Goal: Task Accomplishment & Management: Complete application form

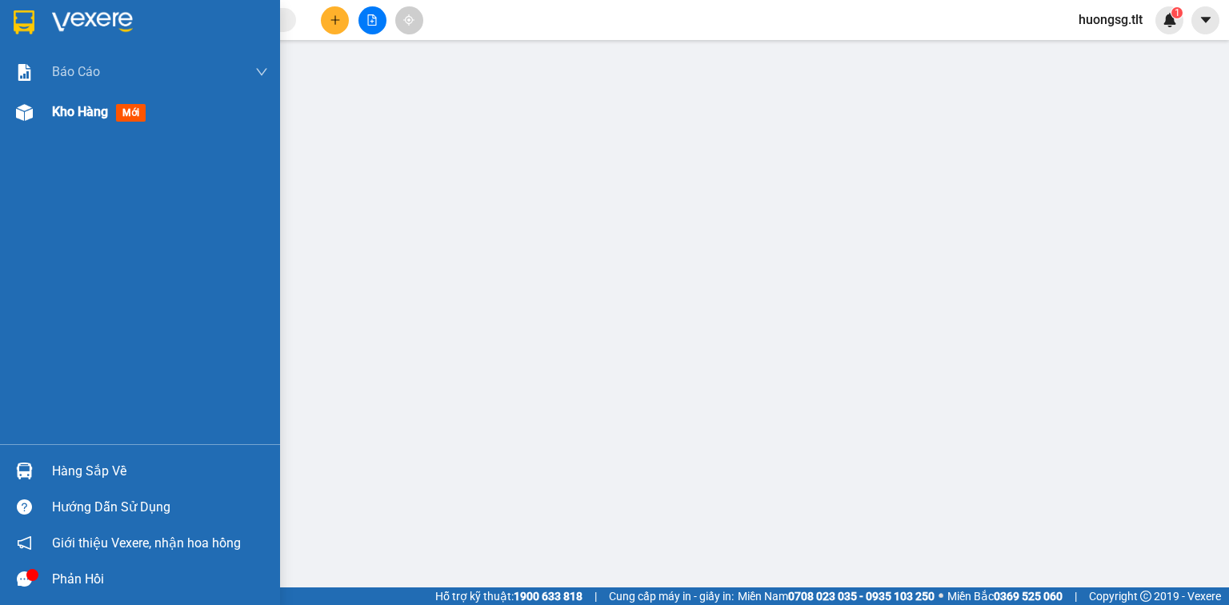
drag, startPoint x: 19, startPoint y: 118, endPoint x: 38, endPoint y: 112, distance: 20.0
click at [20, 116] on img at bounding box center [24, 112] width 17 height 17
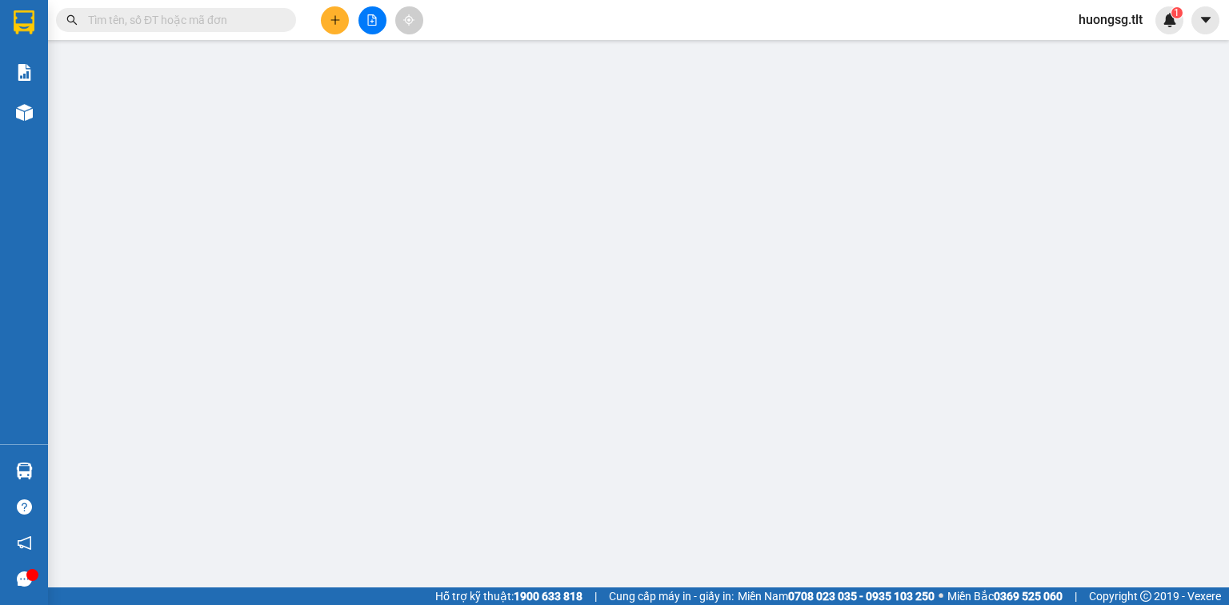
click at [219, 14] on input "text" at bounding box center [182, 20] width 189 height 18
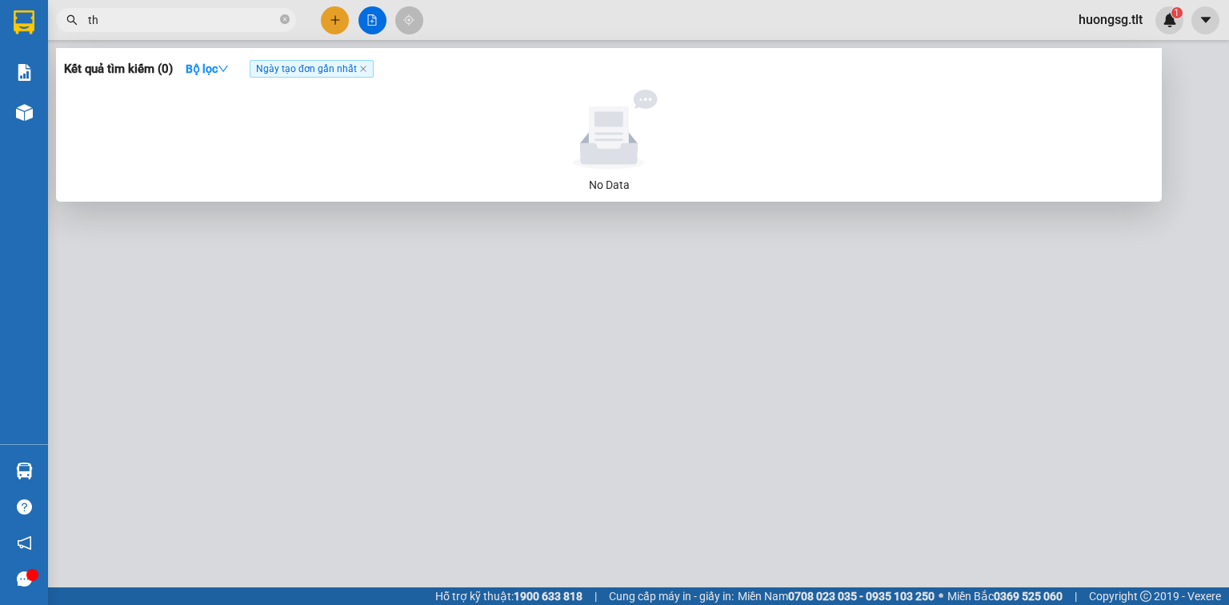
type input "thị"
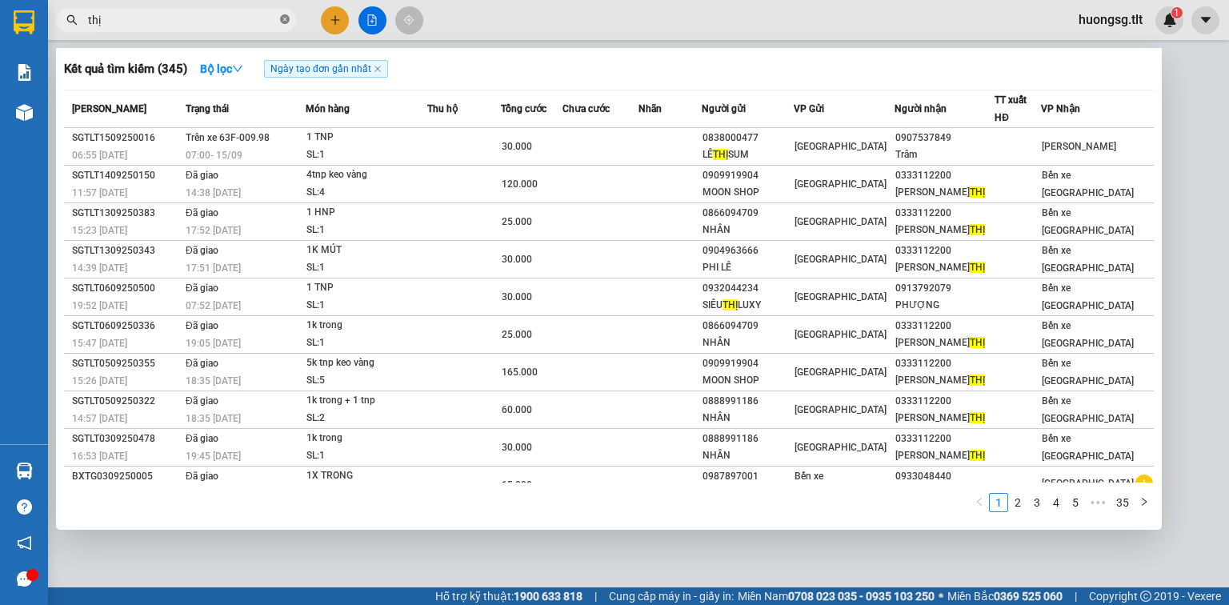
click at [282, 16] on icon "close-circle" at bounding box center [285, 19] width 10 height 10
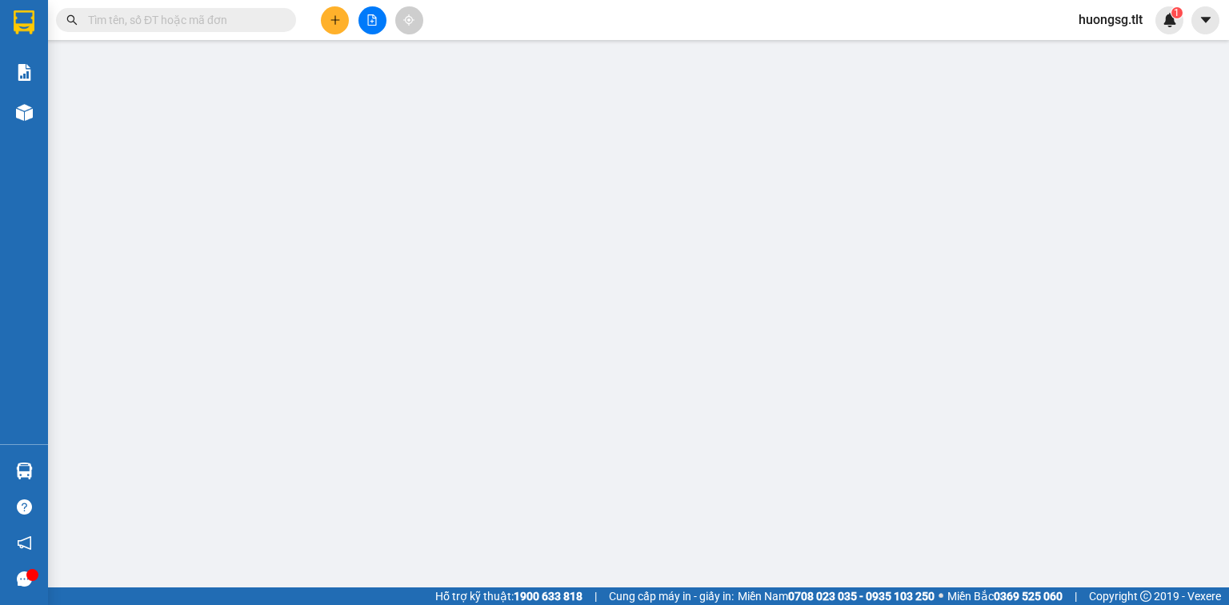
click at [264, 16] on input "text" at bounding box center [182, 20] width 189 height 18
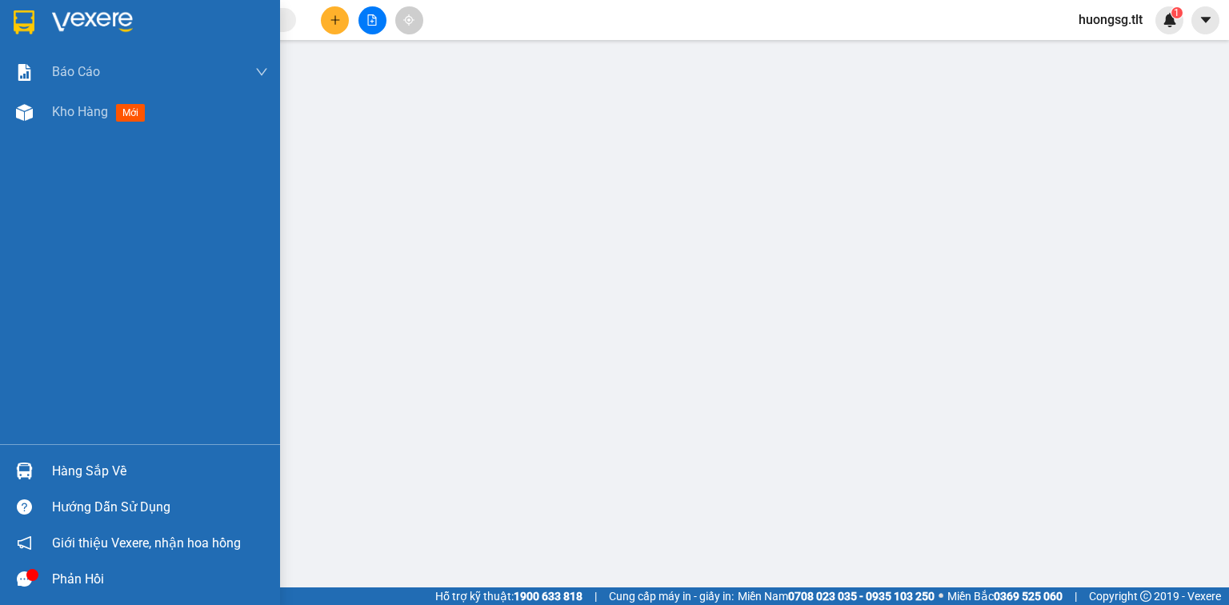
click at [93, 477] on div "Hàng sắp về" at bounding box center [160, 471] width 216 height 24
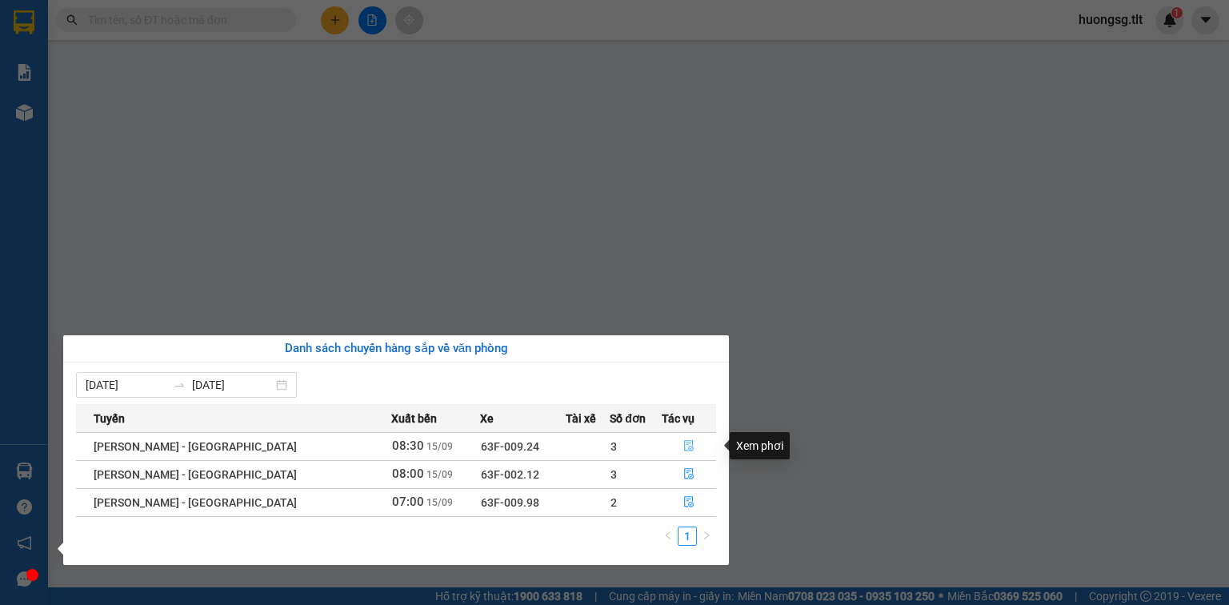
click at [683, 445] on icon "file-done" at bounding box center [688, 445] width 11 height 11
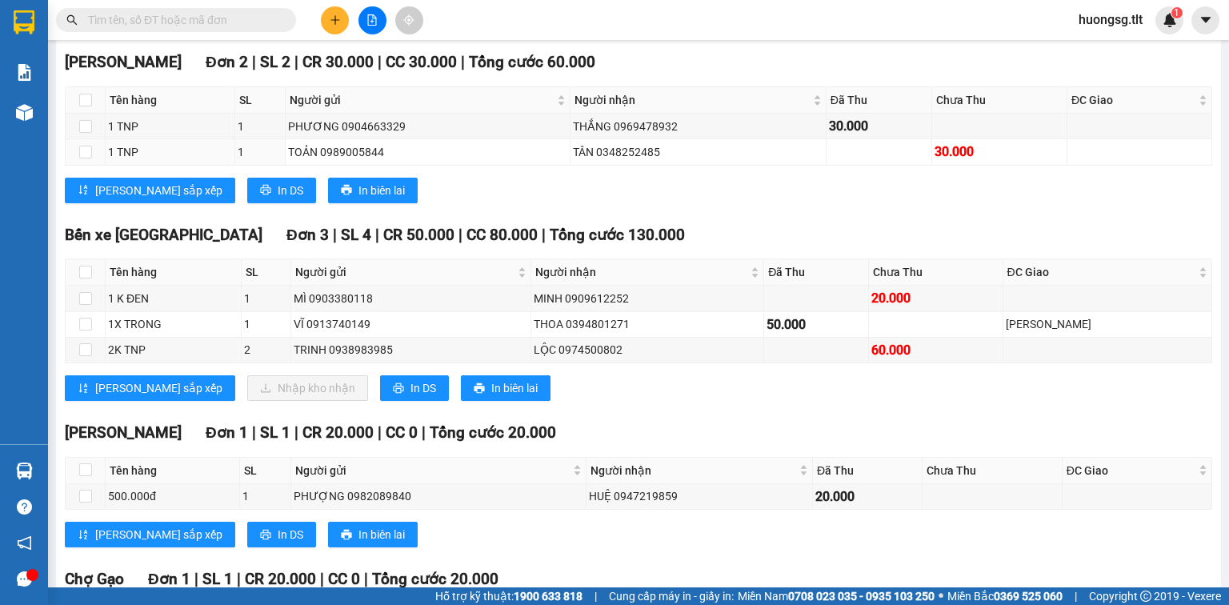
scroll to position [256, 0]
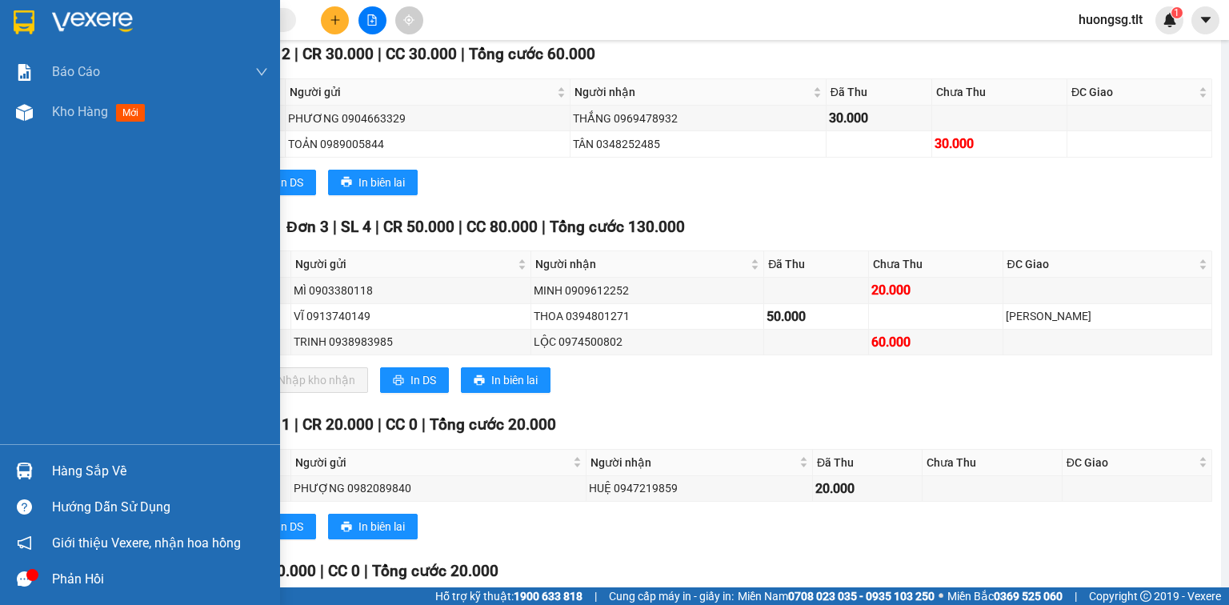
drag, startPoint x: 117, startPoint y: 464, endPoint x: 108, endPoint y: 454, distance: 13.0
click at [117, 464] on div "Hàng sắp về" at bounding box center [160, 471] width 216 height 24
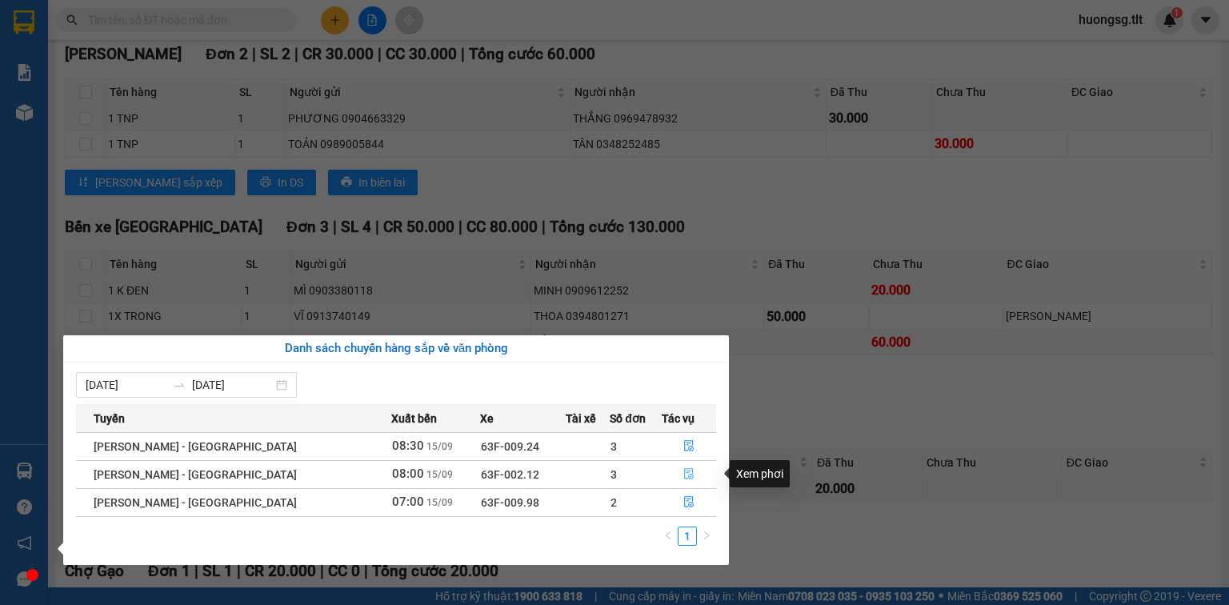
click at [675, 466] on button "button" at bounding box center [688, 475] width 53 height 26
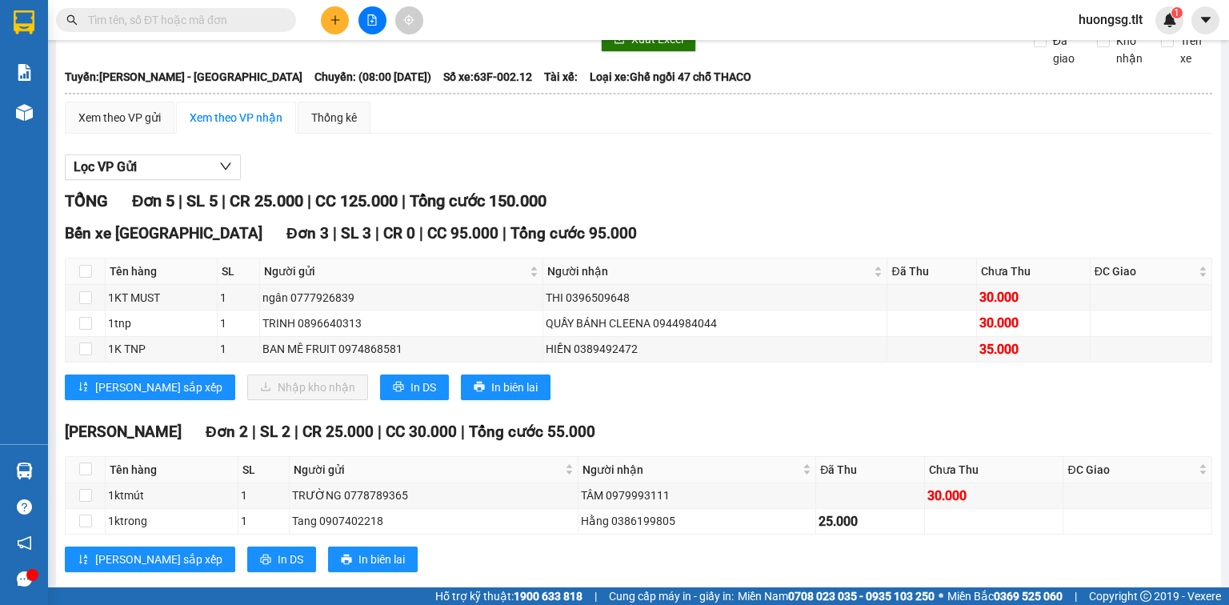
scroll to position [58, 0]
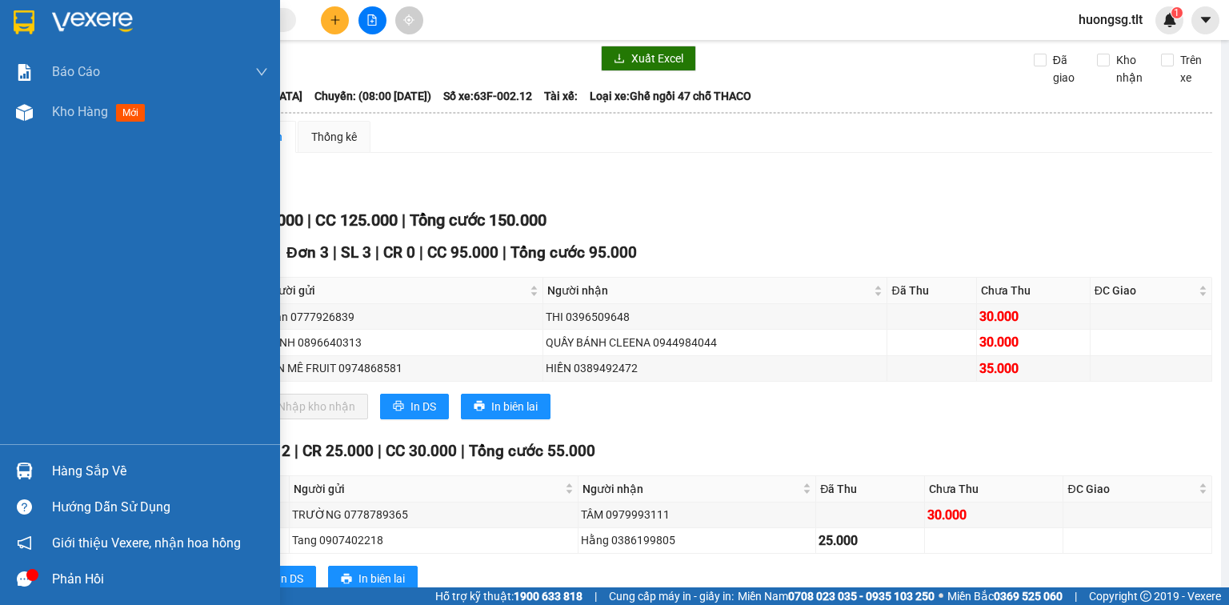
drag, startPoint x: 109, startPoint y: 465, endPoint x: 110, endPoint y: 450, distance: 14.4
click at [110, 457] on div "Hàng sắp về" at bounding box center [140, 471] width 280 height 36
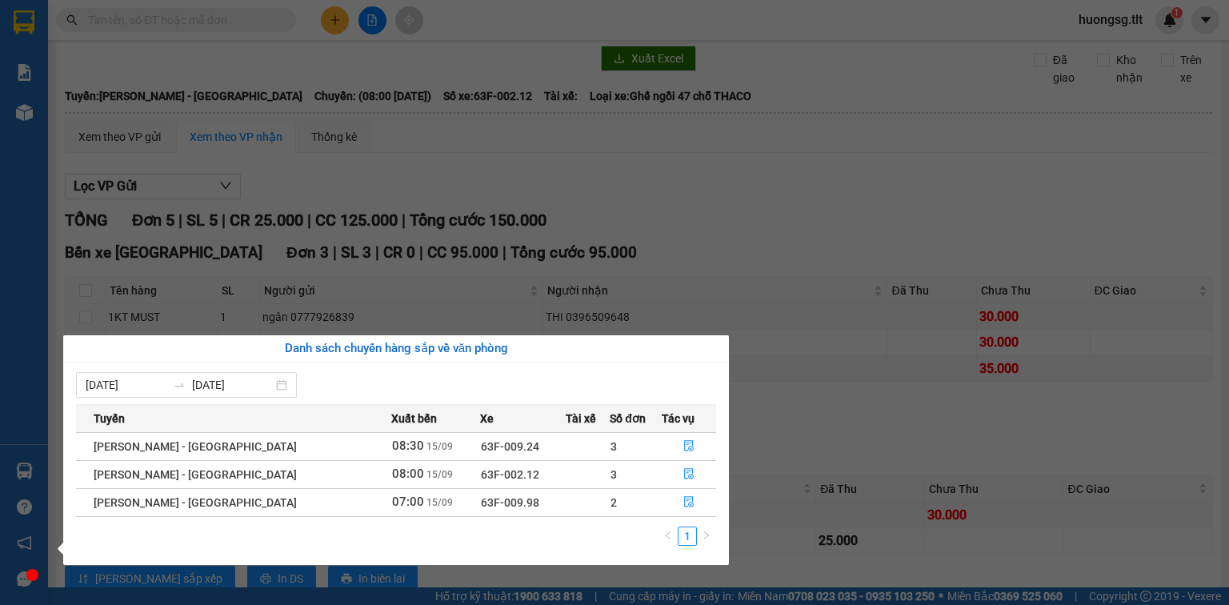
click at [566, 502] on td at bounding box center [588, 502] width 44 height 28
click at [684, 503] on icon "file-done" at bounding box center [688, 501] width 11 height 11
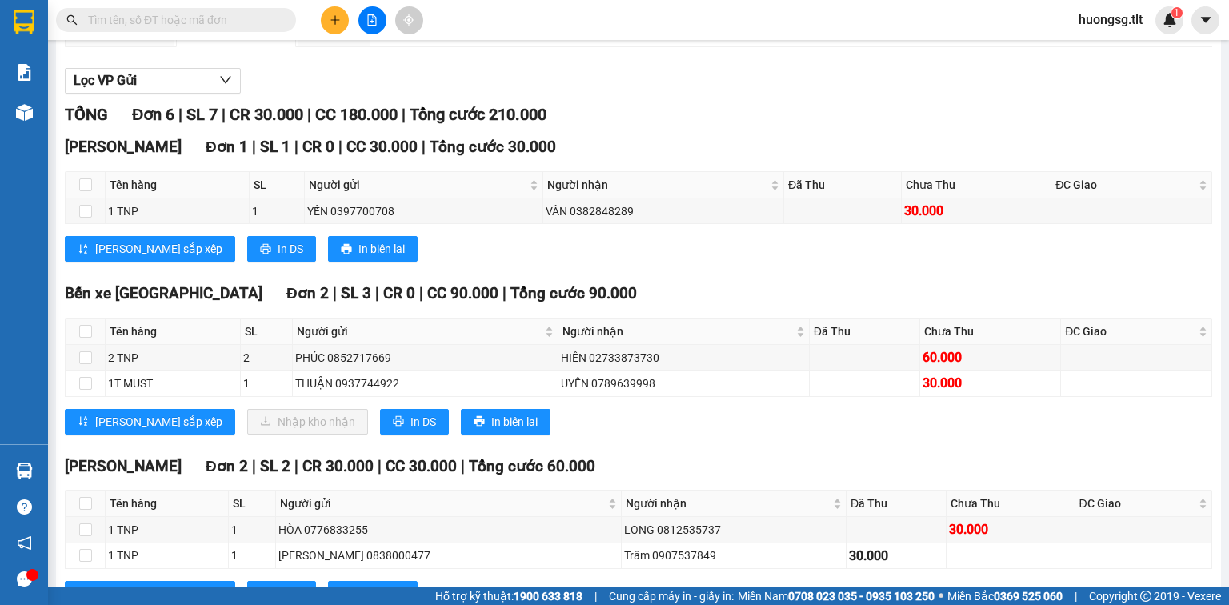
scroll to position [186, 0]
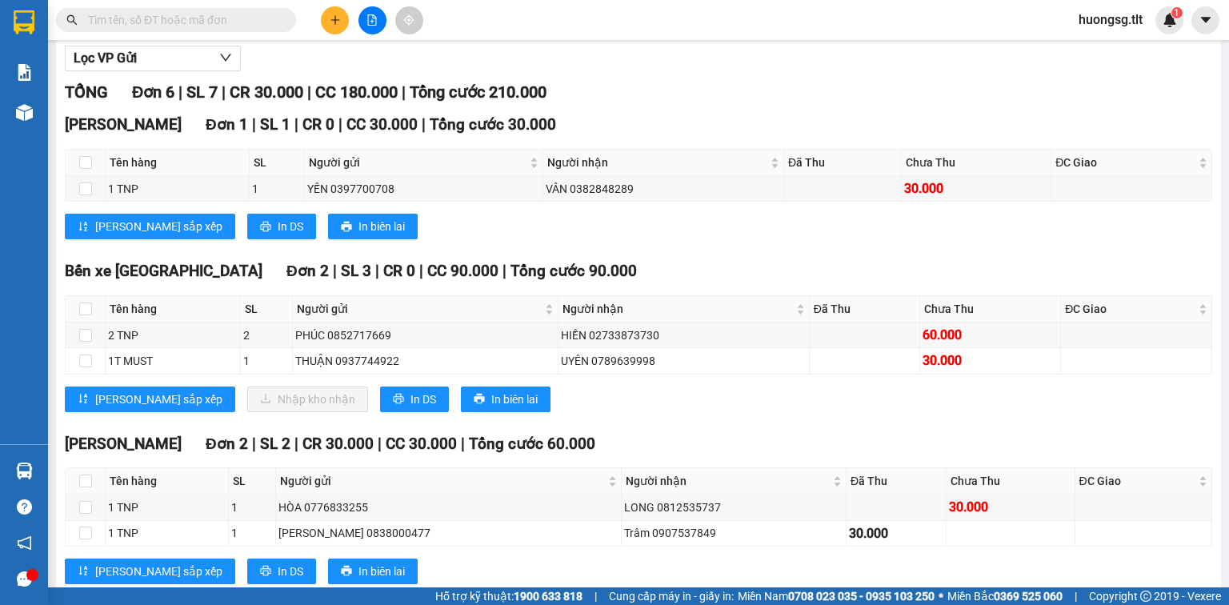
click at [340, 22] on icon "plus" at bounding box center [335, 19] width 11 height 11
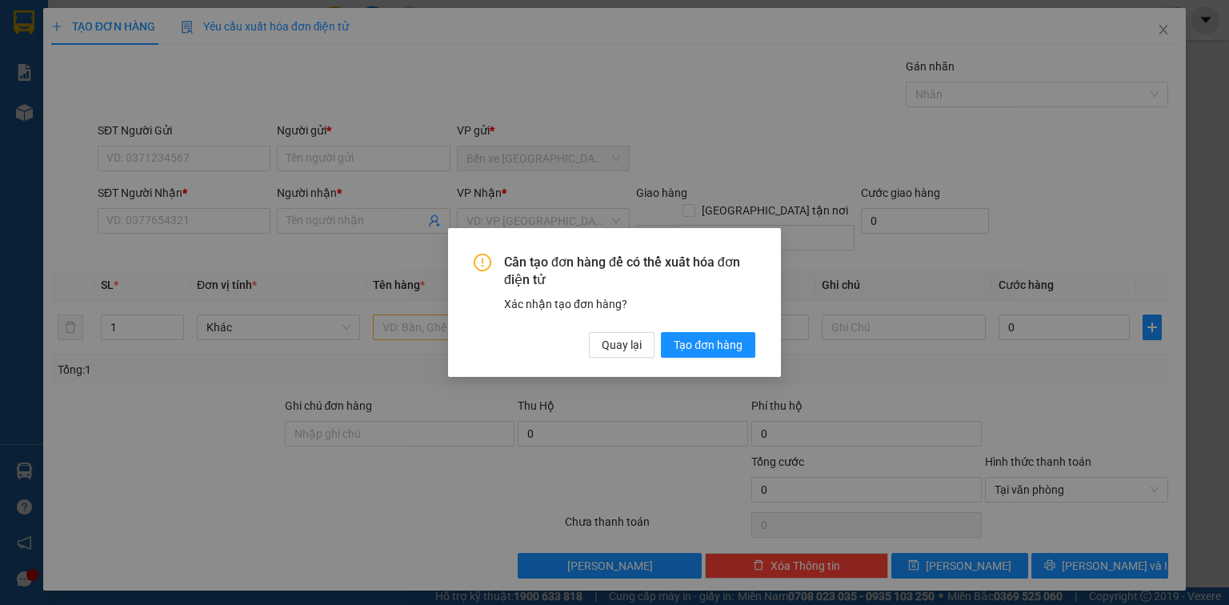
click at [741, 330] on div "Cần tạo đơn hàng để có thể xuất hóa đơn điện tử Xác nhận tạo đơn hàng? Quay lại…" at bounding box center [615, 306] width 282 height 105
click at [714, 342] on span "Tạo đơn hàng" at bounding box center [708, 345] width 69 height 18
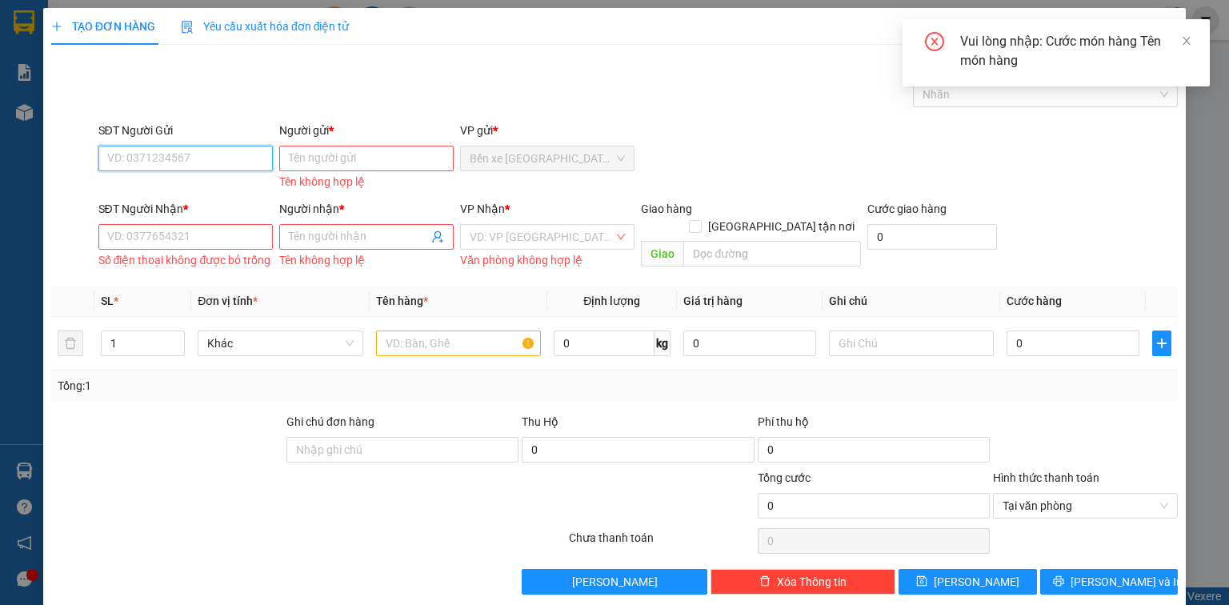
click at [241, 161] on input "SĐT Người Gửi" at bounding box center [185, 159] width 174 height 26
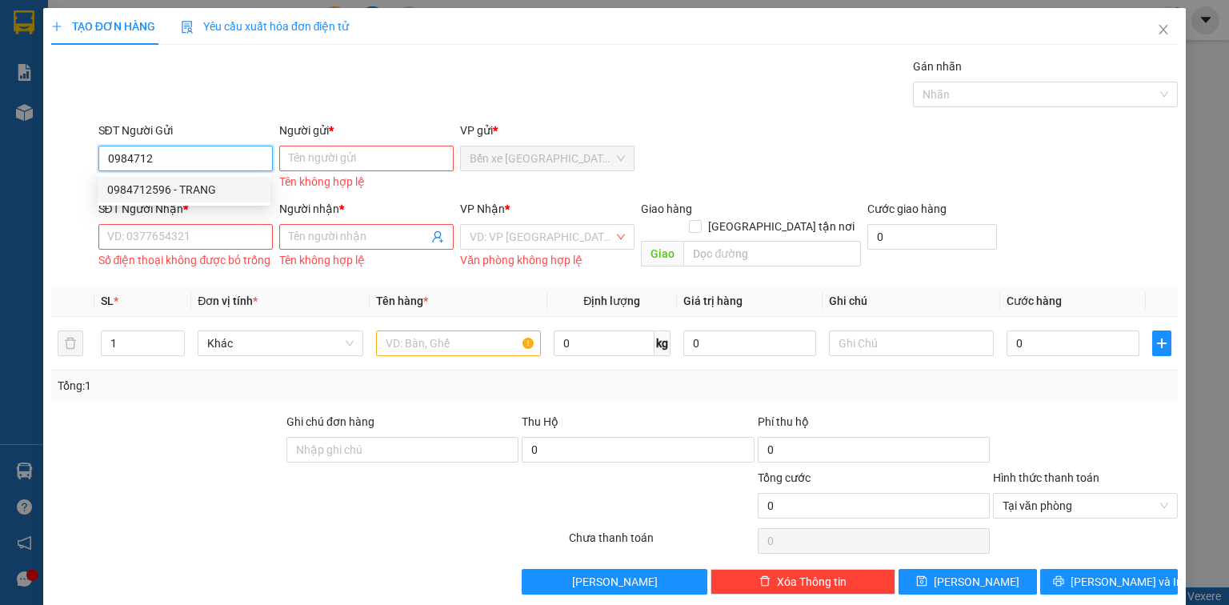
click at [202, 190] on div "0984712596 - TRANG" at bounding box center [184, 190] width 154 height 18
type input "0984712596"
type input "TRANG"
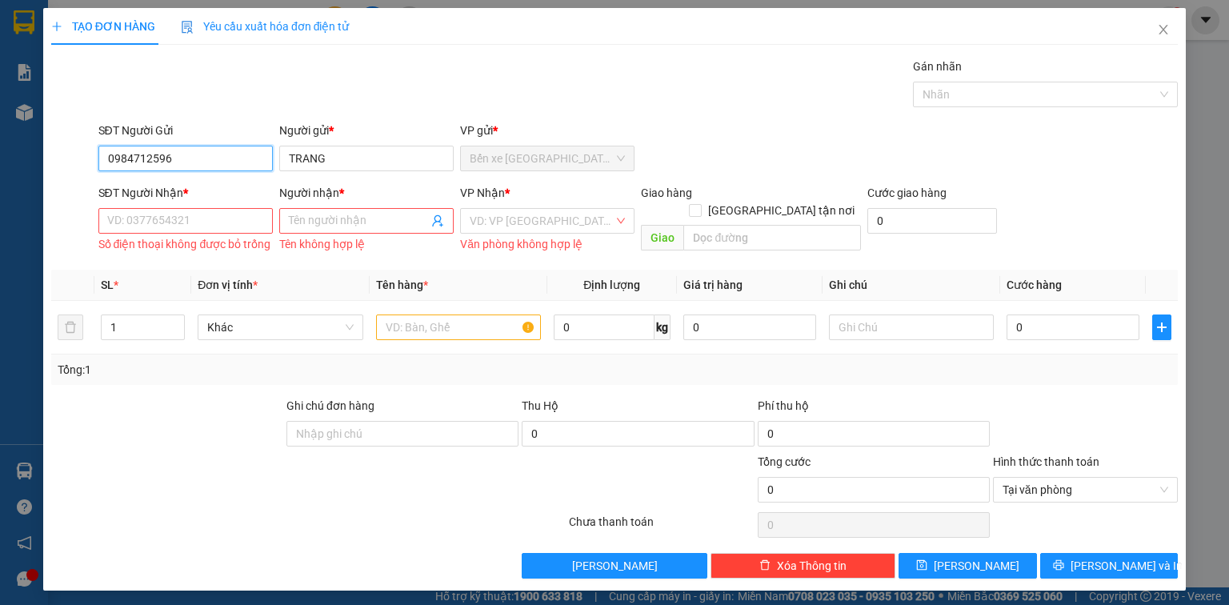
type input "0984712596"
click at [182, 237] on div "Số điện thoại không được bỏ trống" at bounding box center [185, 244] width 174 height 18
click at [182, 230] on input "SĐT Người Nhận *" at bounding box center [185, 221] width 174 height 26
click at [186, 222] on input "SĐT Người Nhận *" at bounding box center [185, 221] width 174 height 26
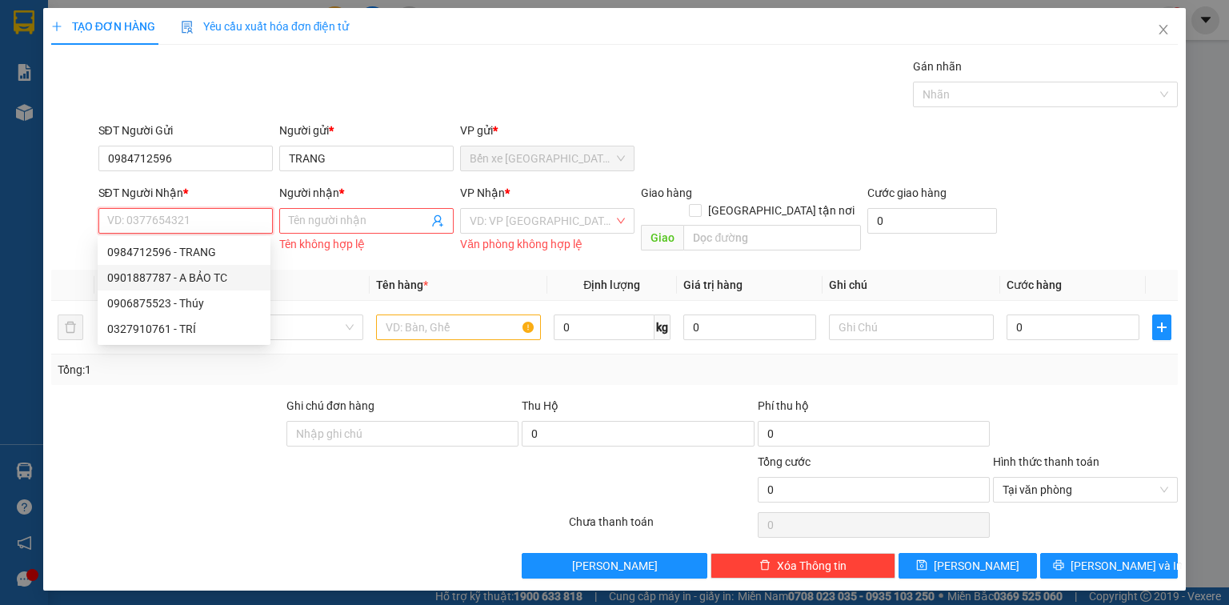
click at [218, 269] on div "0901887787 - A BẢO TC" at bounding box center [184, 278] width 154 height 18
type input "0901887787"
type input "A BẢO TC"
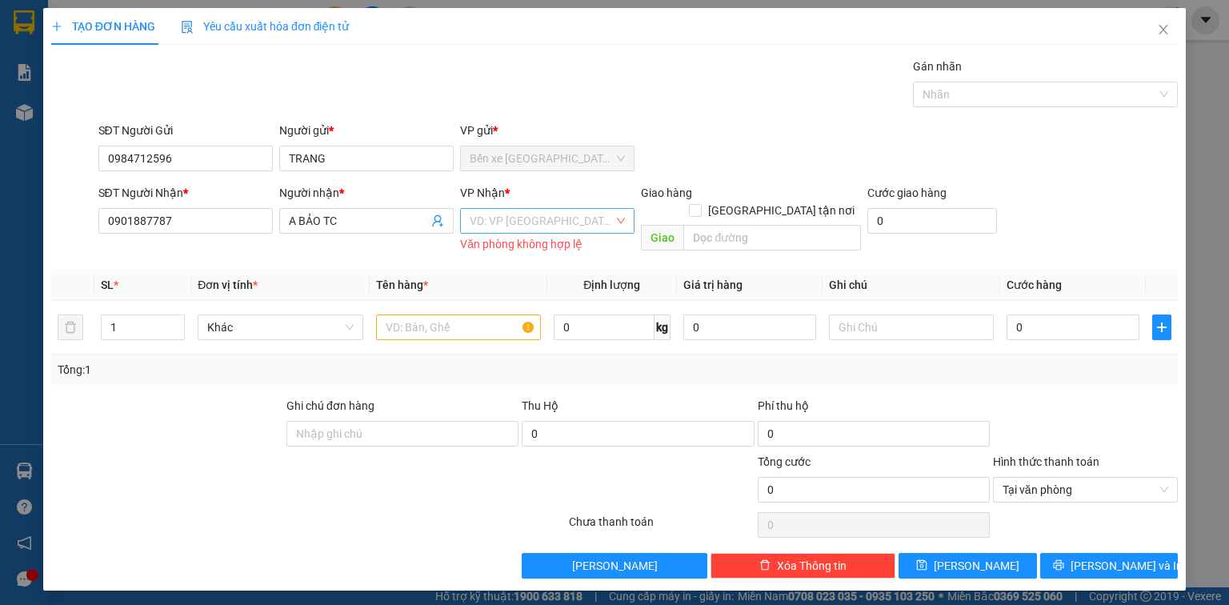
click at [595, 223] on input "search" at bounding box center [542, 221] width 144 height 24
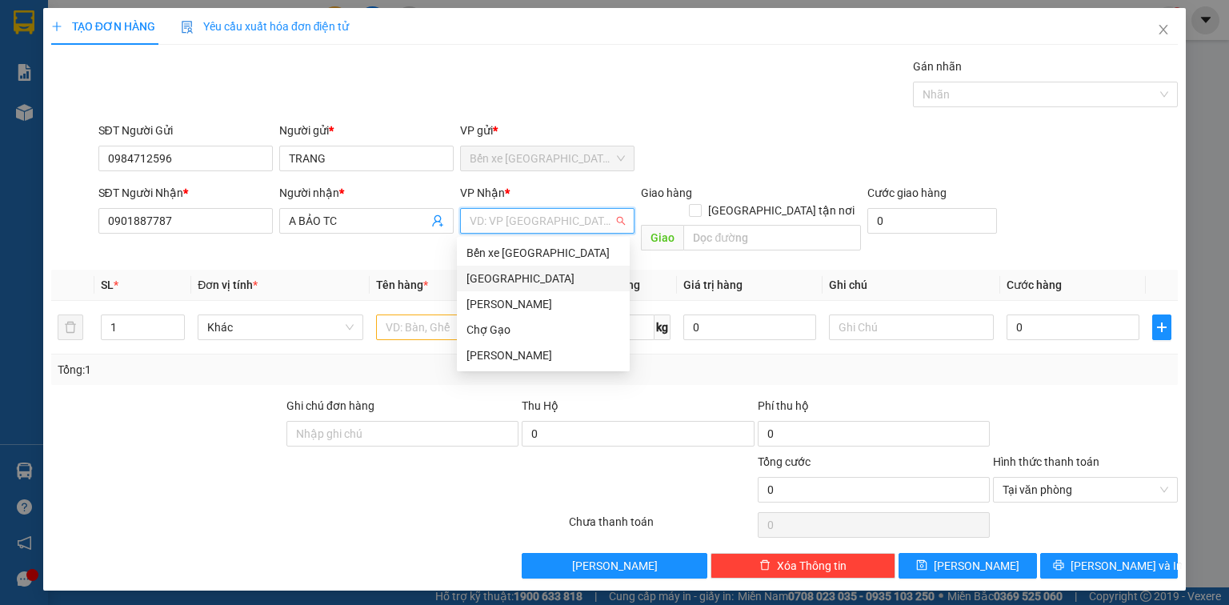
click at [550, 286] on div "[GEOGRAPHIC_DATA]" at bounding box center [543, 279] width 154 height 18
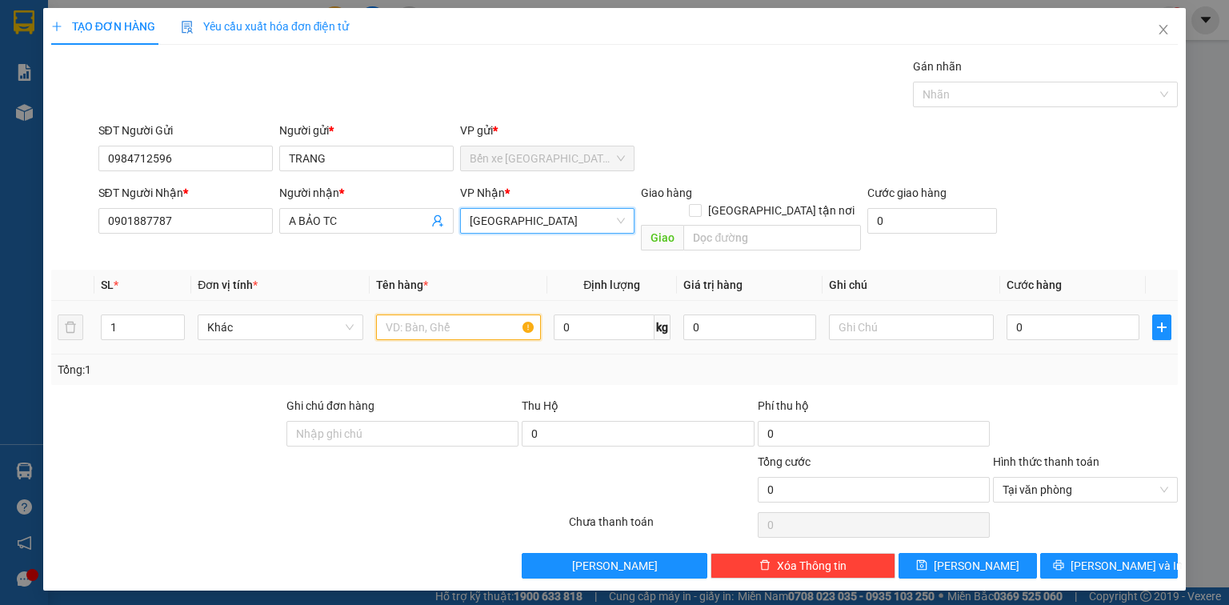
drag, startPoint x: 472, startPoint y: 320, endPoint x: 478, endPoint y: 305, distance: 16.2
click at [472, 320] on input "text" at bounding box center [458, 327] width 165 height 26
click at [478, 314] on input "text" at bounding box center [458, 327] width 165 height 26
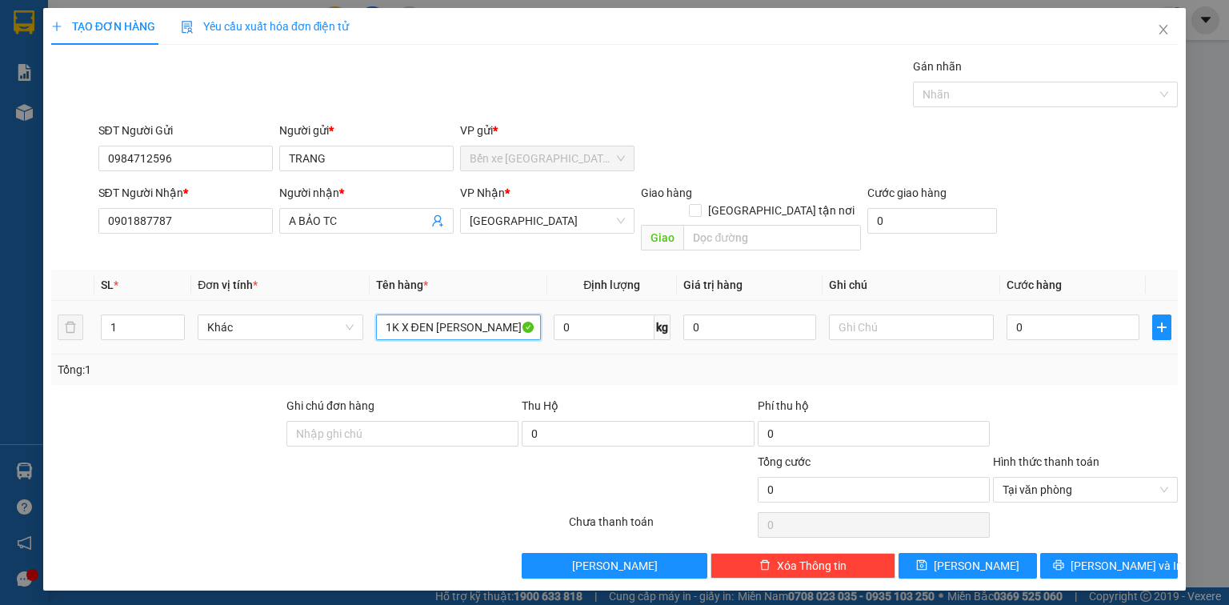
type input "1K X ĐEN [PERSON_NAME]"
type input "2"
type input "25"
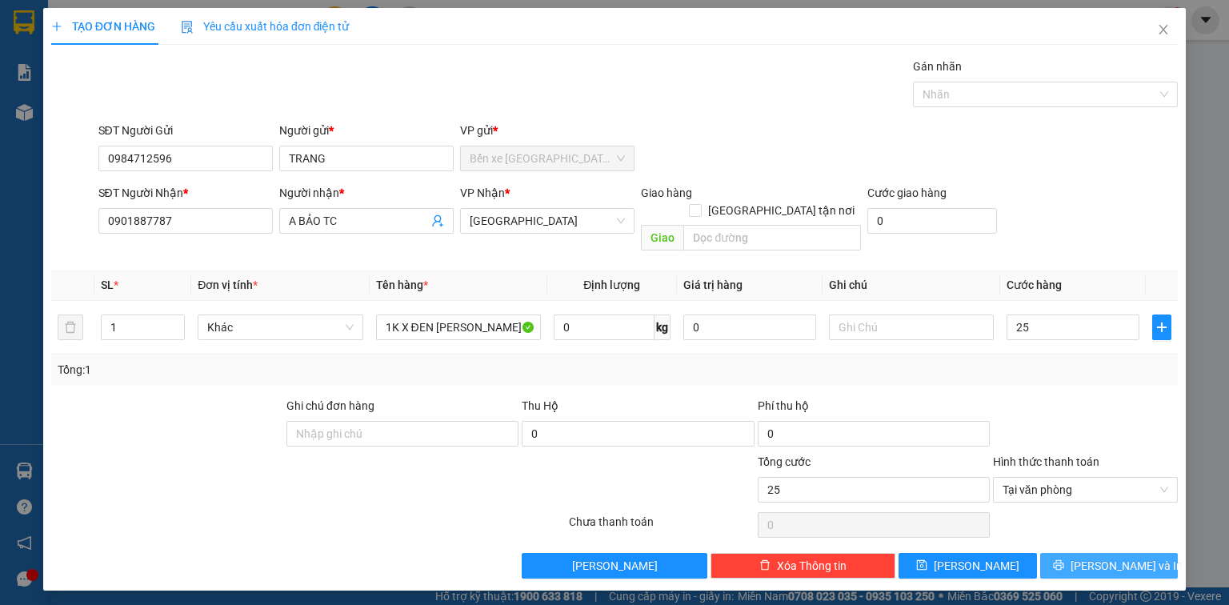
type input "25.000"
click at [1158, 553] on button "[PERSON_NAME] và In" at bounding box center [1109, 566] width 138 height 26
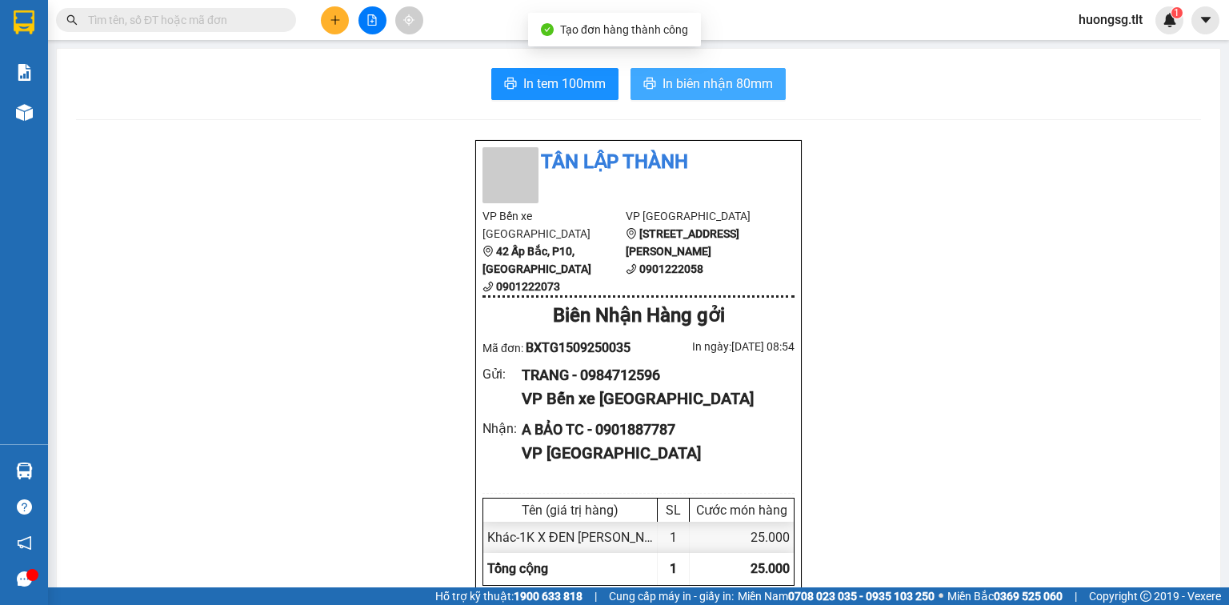
click at [731, 83] on span "In biên nhận 80mm" at bounding box center [717, 84] width 110 height 20
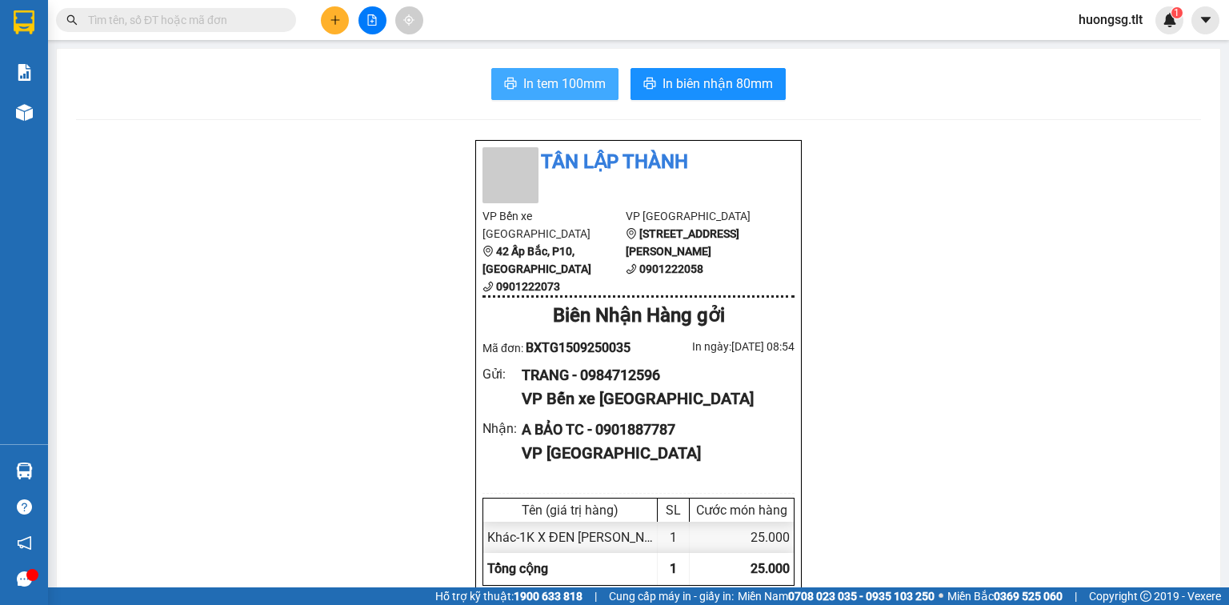
click at [585, 83] on span "In tem 100mm" at bounding box center [564, 84] width 82 height 20
click at [266, 18] on input "text" at bounding box center [182, 20] width 189 height 18
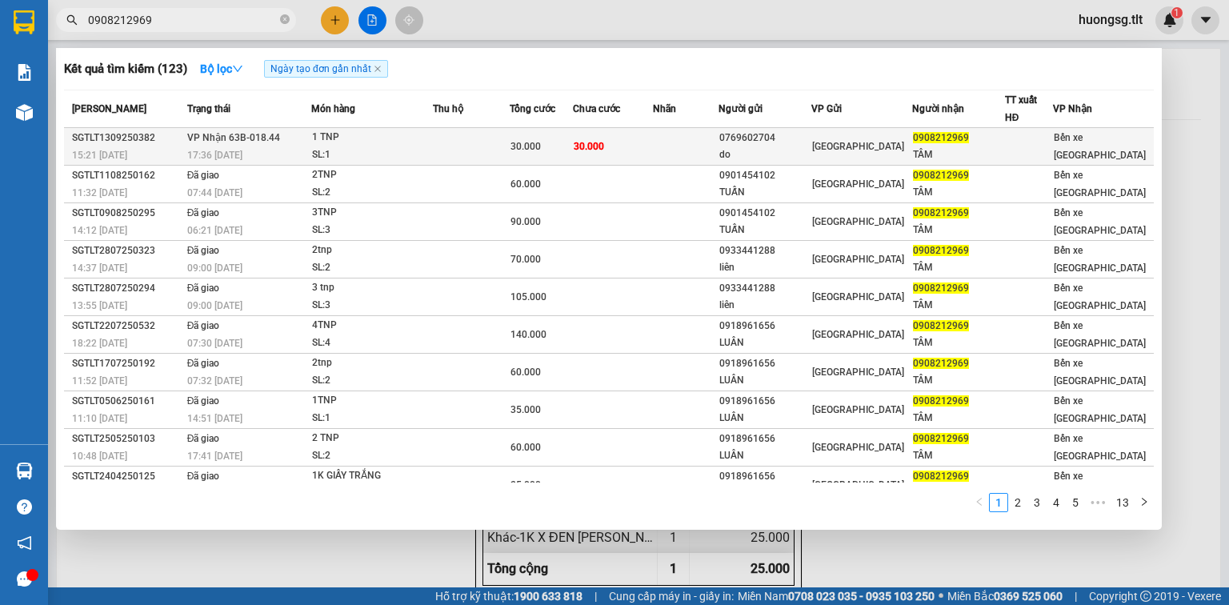
type input "0908212969"
click at [931, 157] on div "TÂM" at bounding box center [958, 154] width 90 height 17
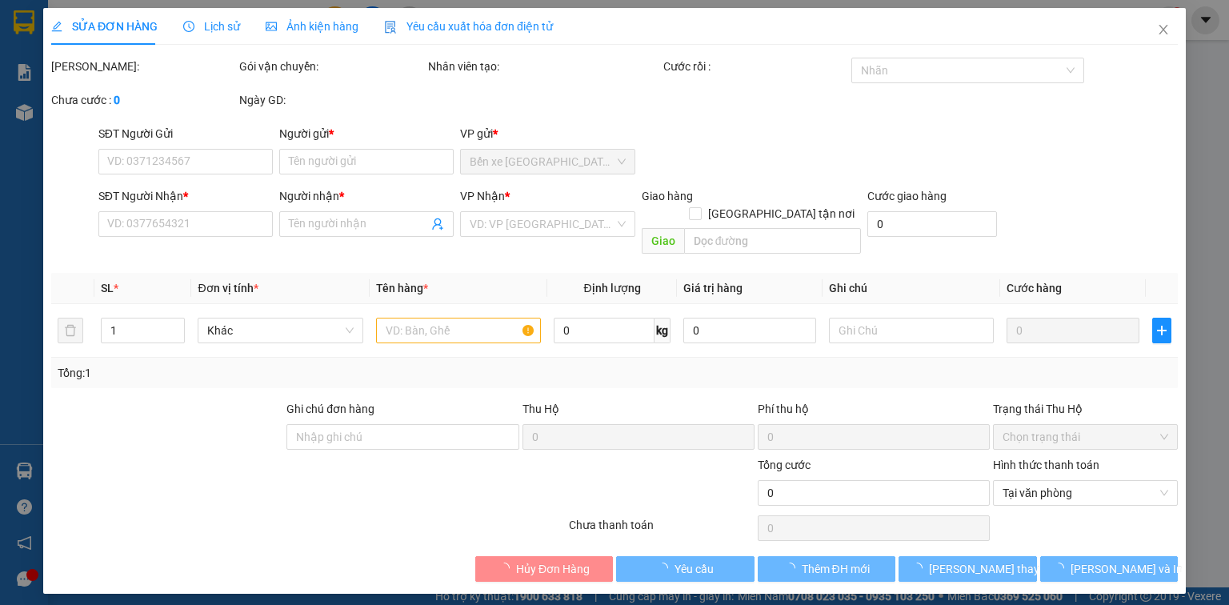
type input "0769602704"
type input "do"
type input "0908212969"
type input "TÂM"
type input "30.000"
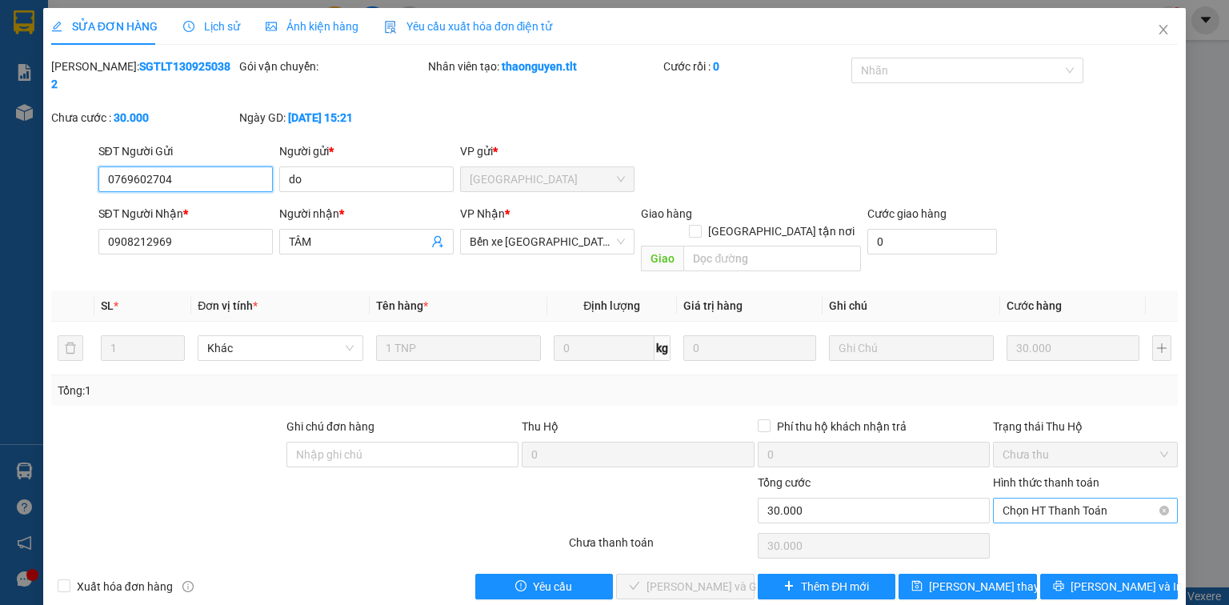
click at [1061, 498] on span "Chọn HT Thanh Toán" at bounding box center [1086, 510] width 166 height 24
click at [1118, 501] on div "Tại văn phòng" at bounding box center [1086, 507] width 166 height 18
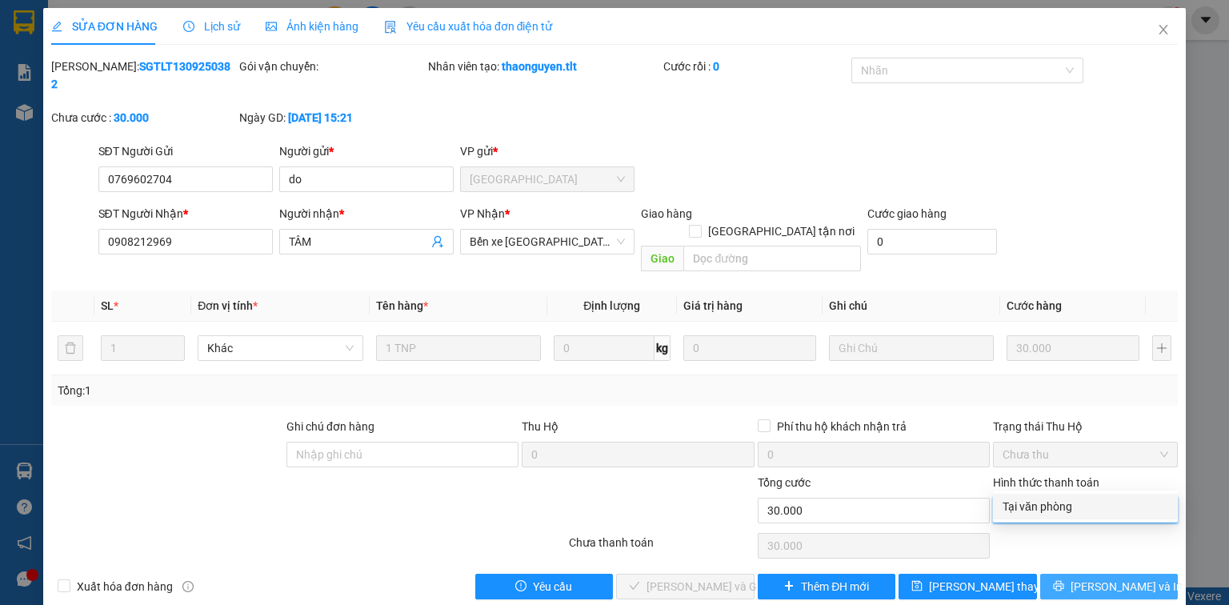
type input "0"
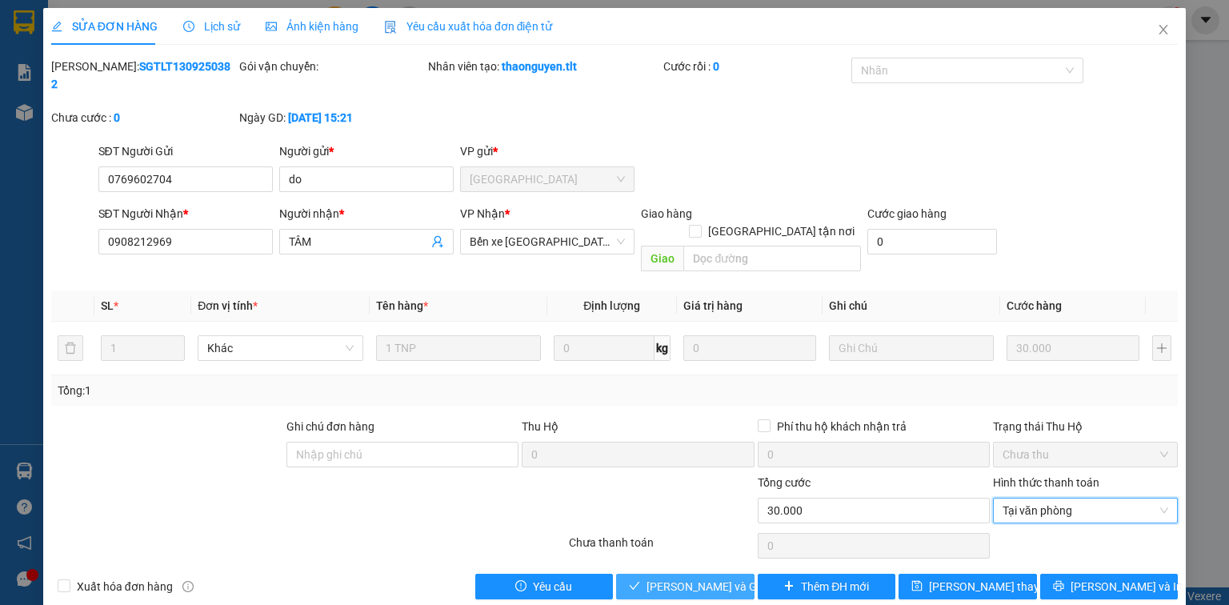
click at [701, 578] on span "[PERSON_NAME] và Giao hàng" at bounding box center [723, 587] width 154 height 18
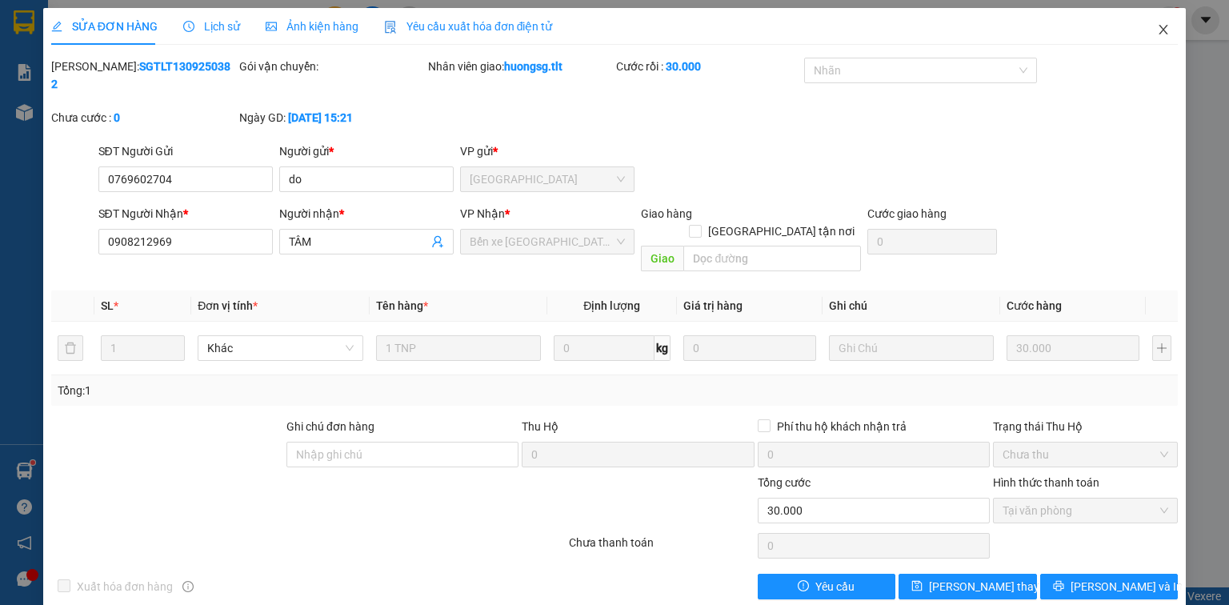
click at [1162, 30] on icon "close" at bounding box center [1163, 29] width 13 height 13
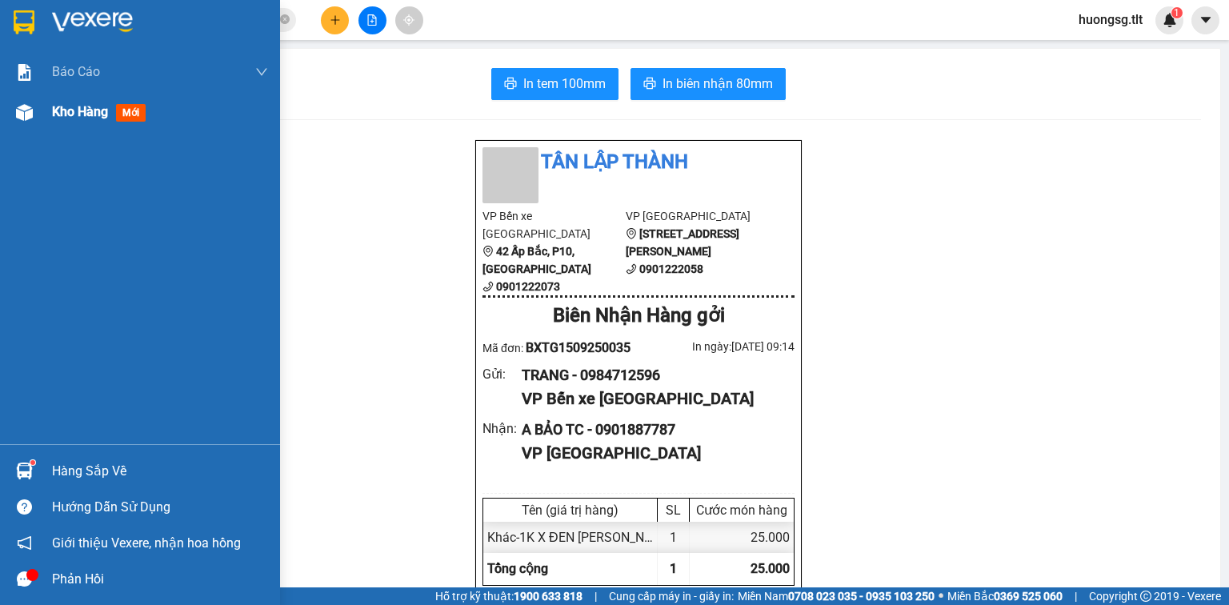
click at [13, 98] on div at bounding box center [24, 112] width 28 height 28
click at [14, 101] on div at bounding box center [24, 112] width 28 height 28
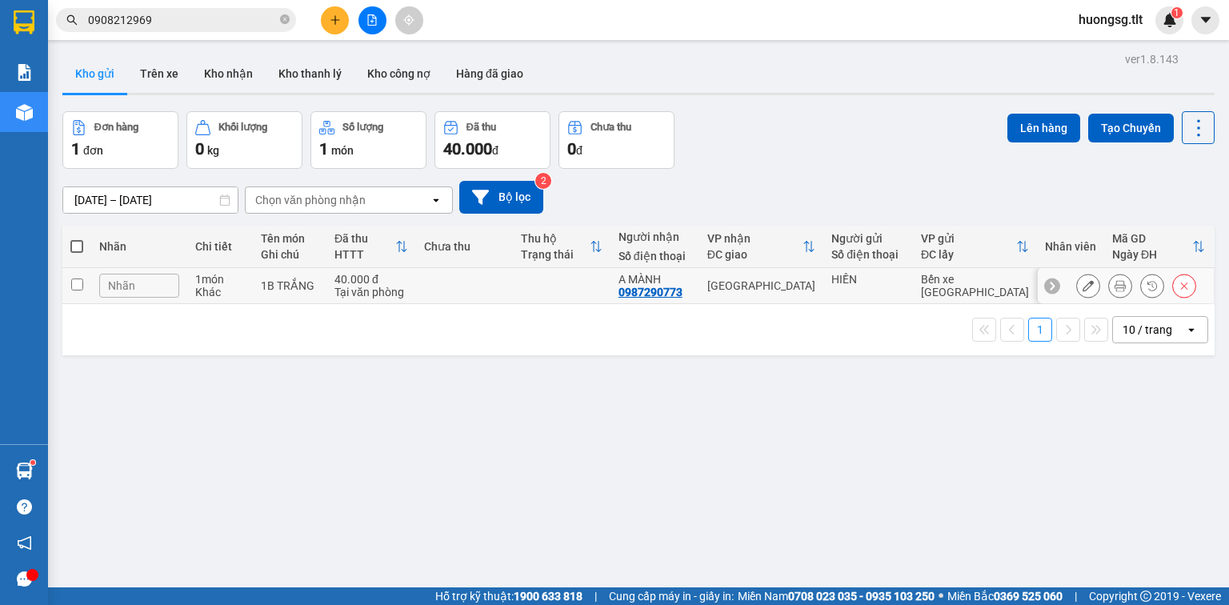
click at [80, 282] on input "checkbox" at bounding box center [77, 284] width 12 height 12
checkbox input "true"
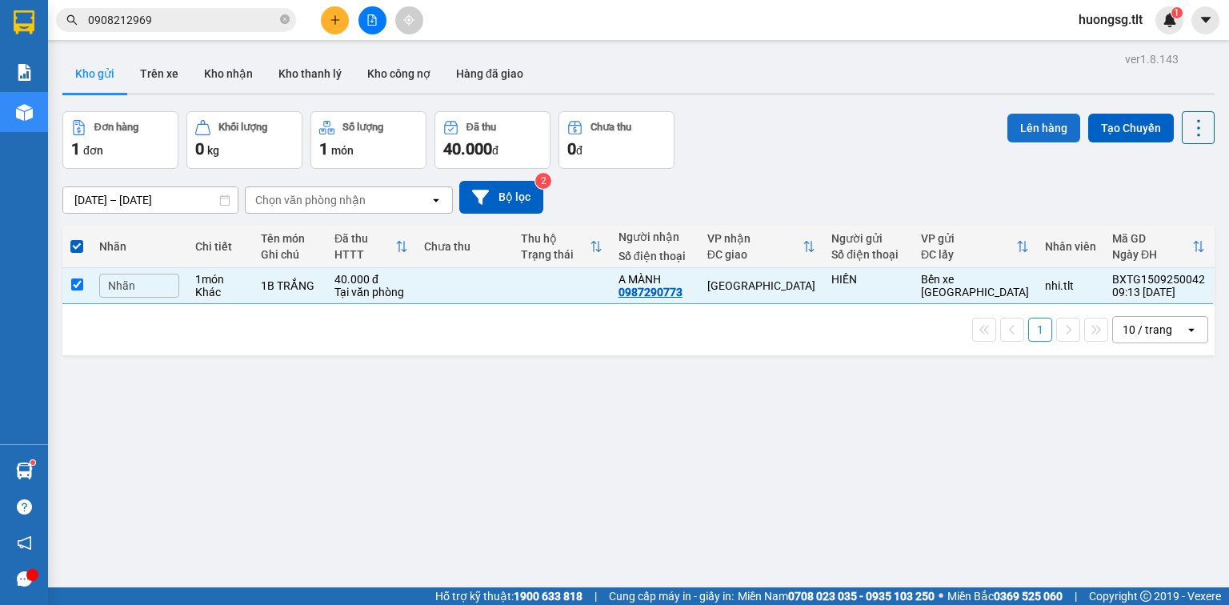
click at [1037, 120] on button "Lên hàng" at bounding box center [1043, 128] width 73 height 29
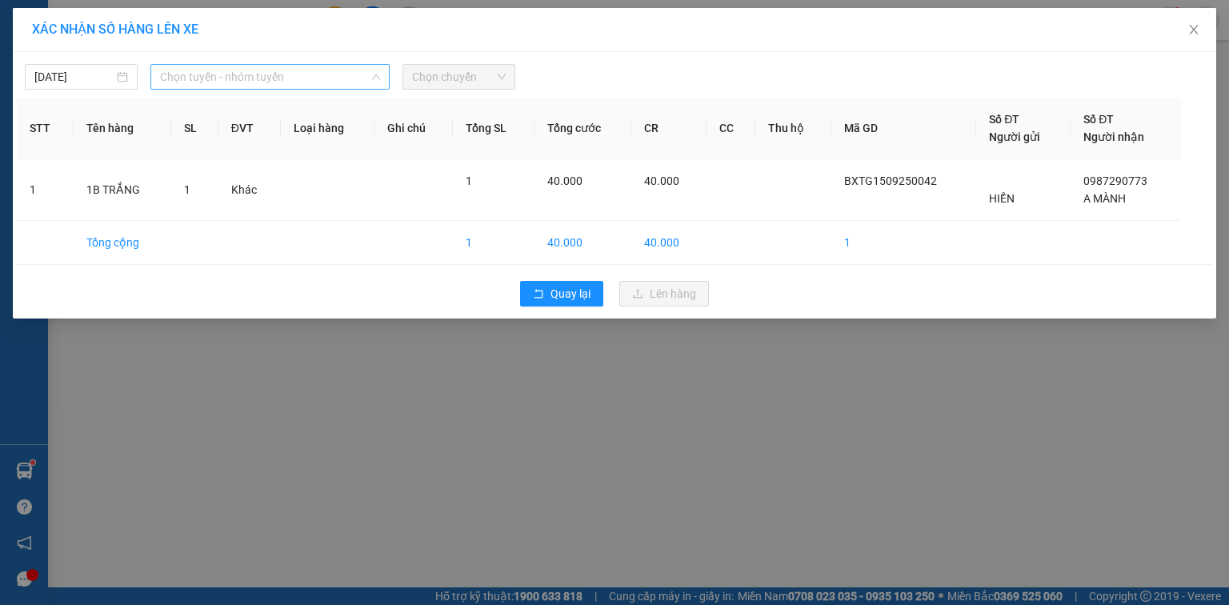
click at [246, 69] on span "Chọn tuyến - nhóm tuyến" at bounding box center [270, 77] width 220 height 24
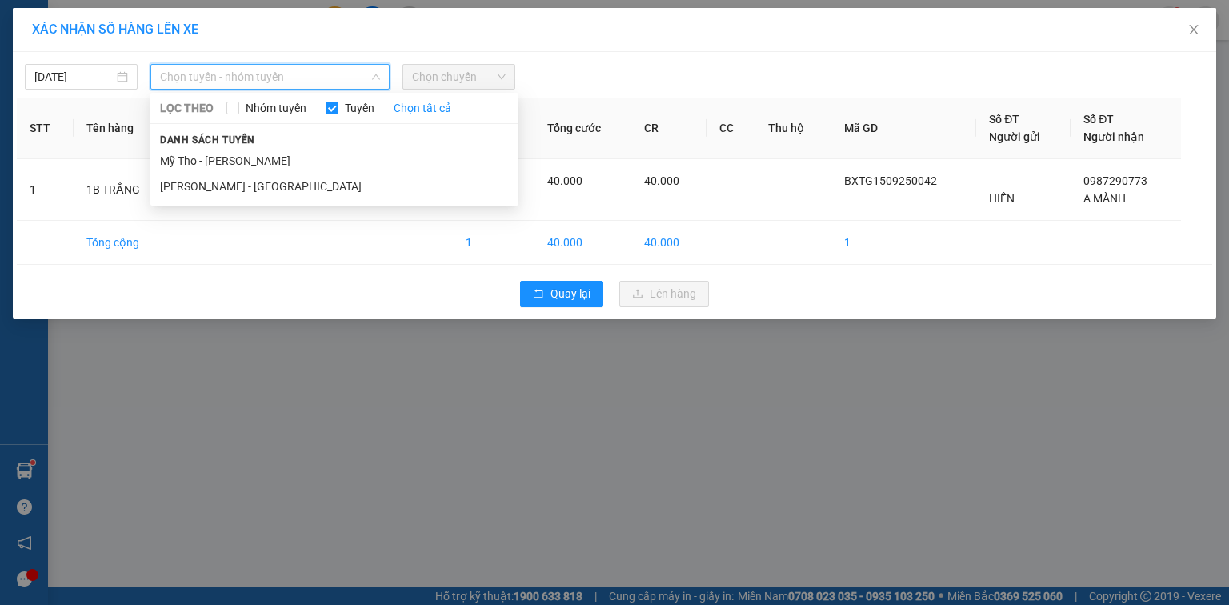
click at [275, 158] on li "Mỹ Tho - [PERSON_NAME]" at bounding box center [334, 161] width 368 height 26
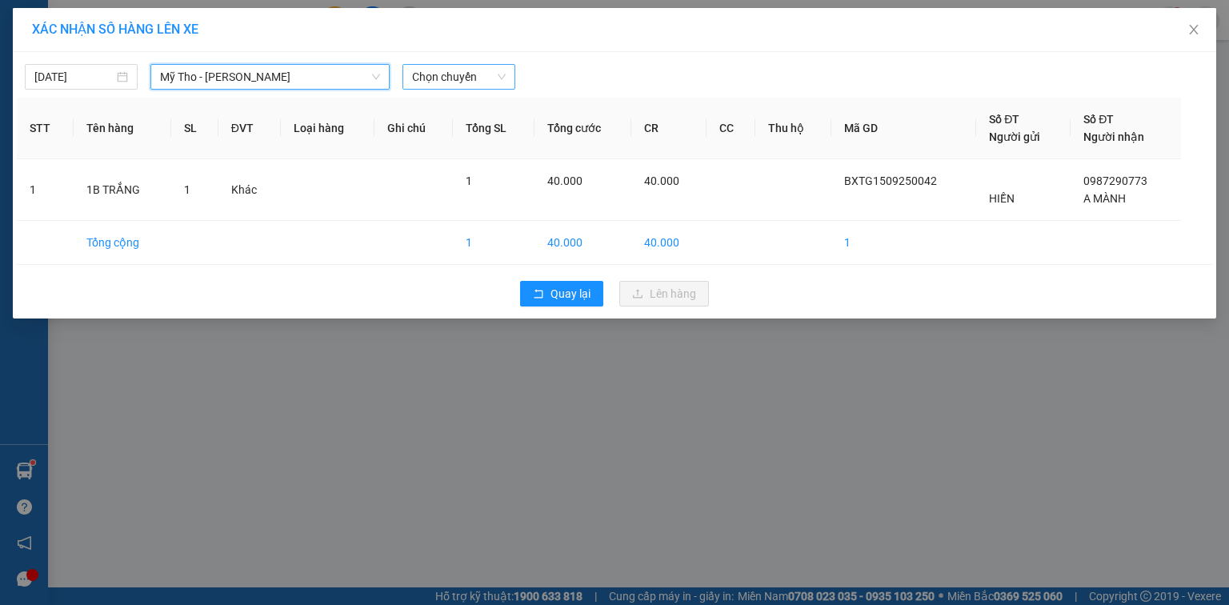
click at [458, 78] on span "Chọn chuyến" at bounding box center [459, 77] width 94 height 24
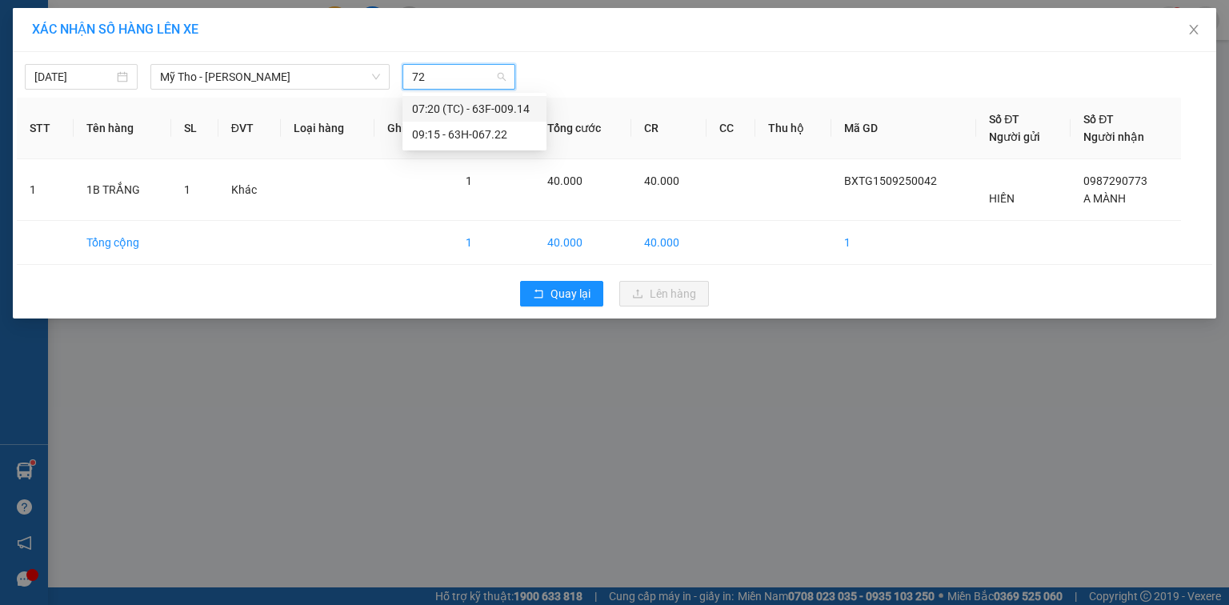
type input "722"
click at [482, 117] on div "09:15 - 63H-067.22" at bounding box center [474, 109] width 144 height 26
